Goal: Information Seeking & Learning: Learn about a topic

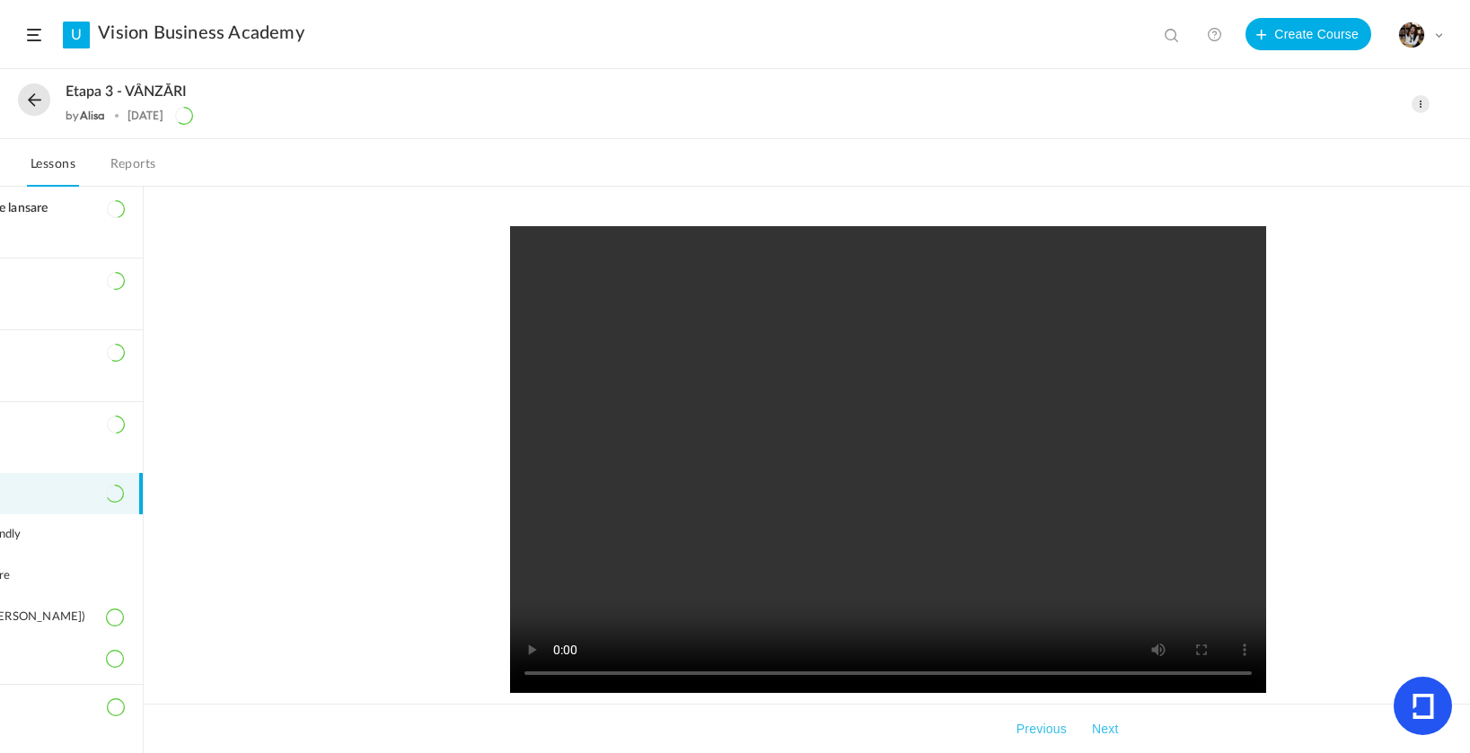
scroll to position [156, 0]
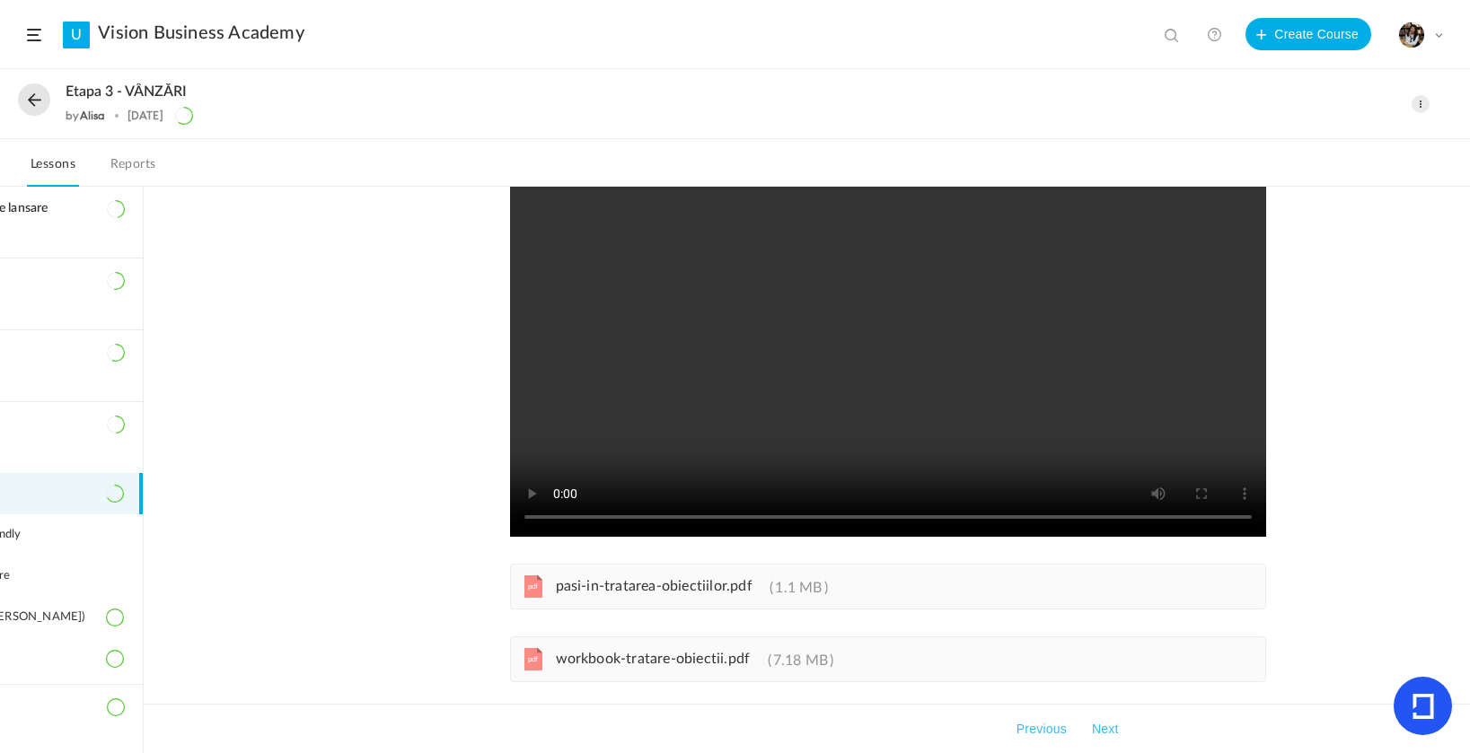
click at [49, 99] on button at bounding box center [34, 99] width 32 height 32
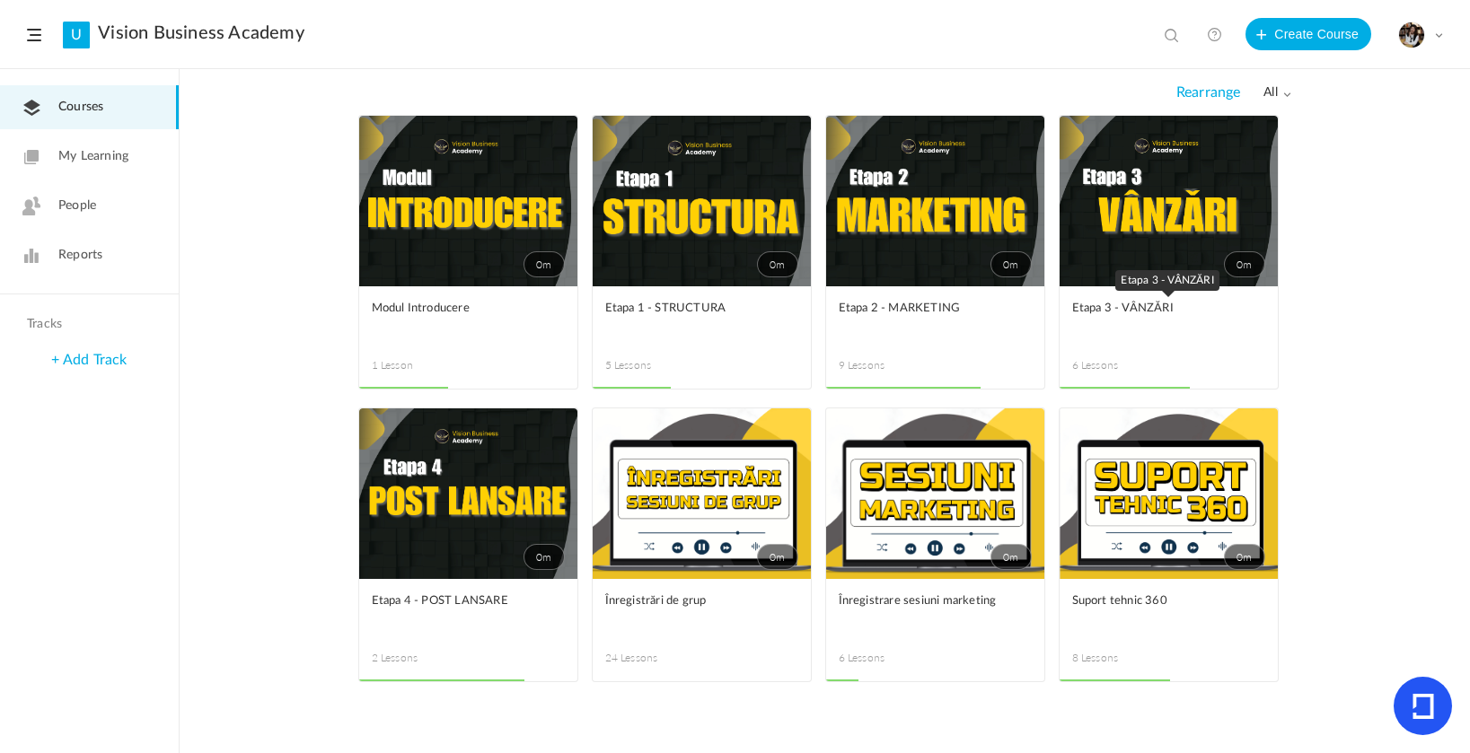
click at [1128, 302] on span "Etapa 3 - VÂNZĂRI" at bounding box center [1155, 309] width 166 height 20
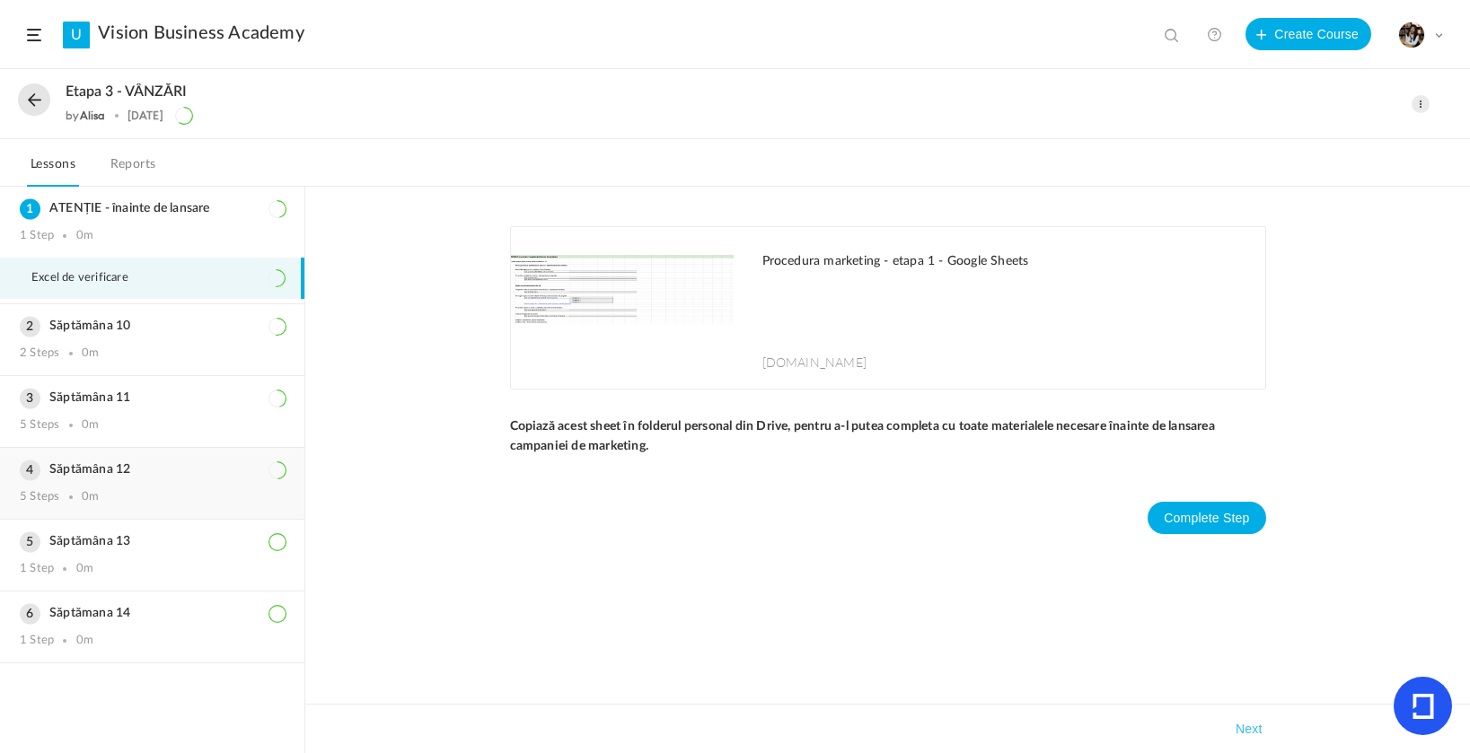
click at [176, 494] on div "5 Steps 0m" at bounding box center [152, 497] width 265 height 14
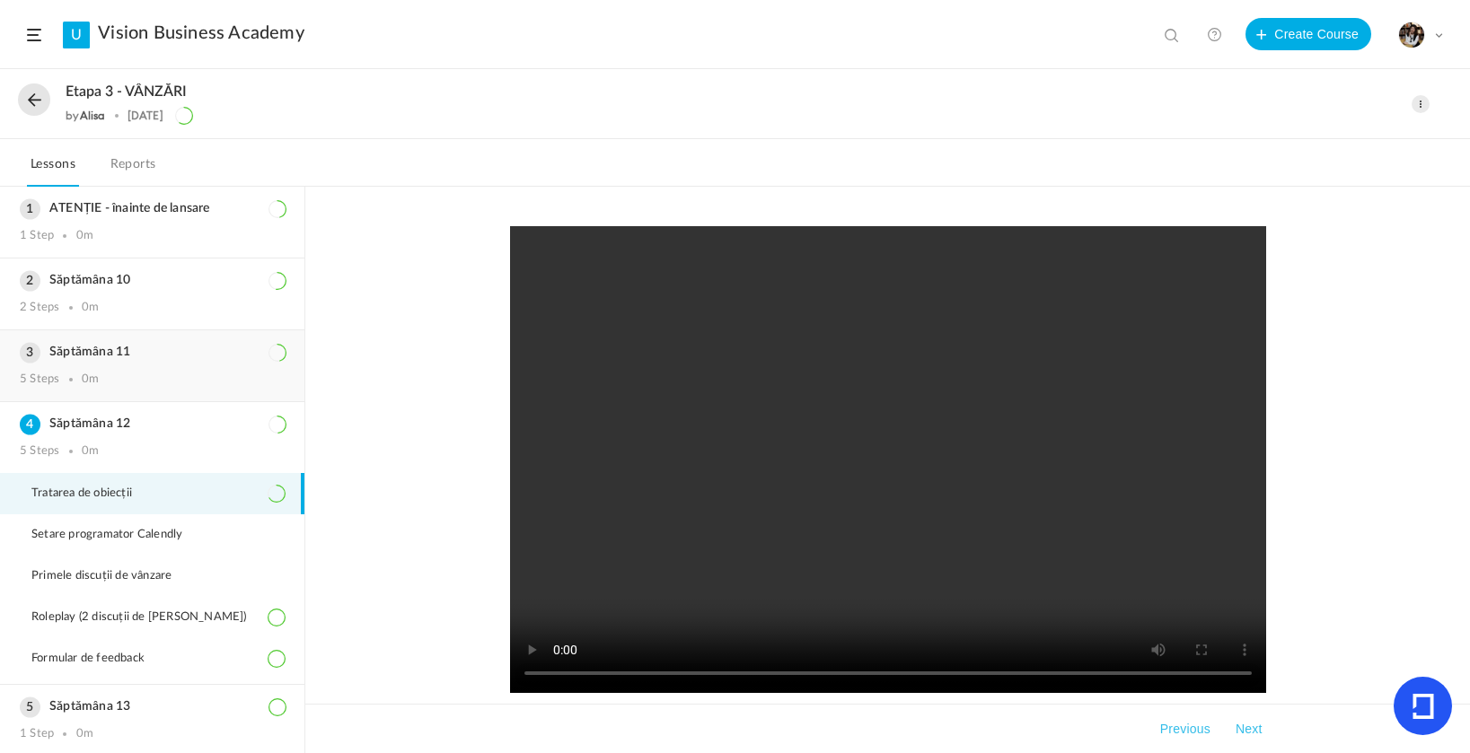
click at [155, 354] on h3 "Săptămâna 11" at bounding box center [152, 352] width 265 height 15
